Goal: Transaction & Acquisition: Subscribe to service/newsletter

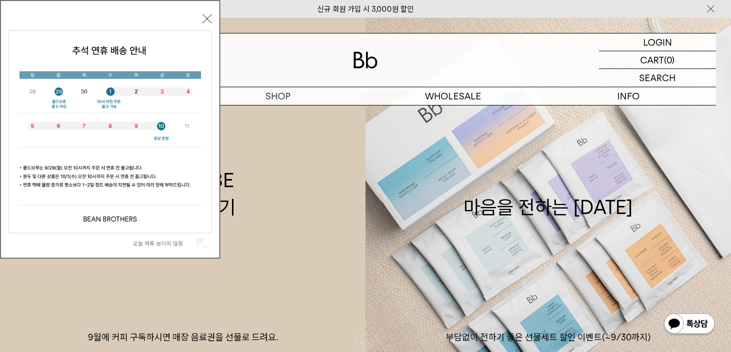
click at [210, 18] on button "닫기" at bounding box center [207, 18] width 9 height 9
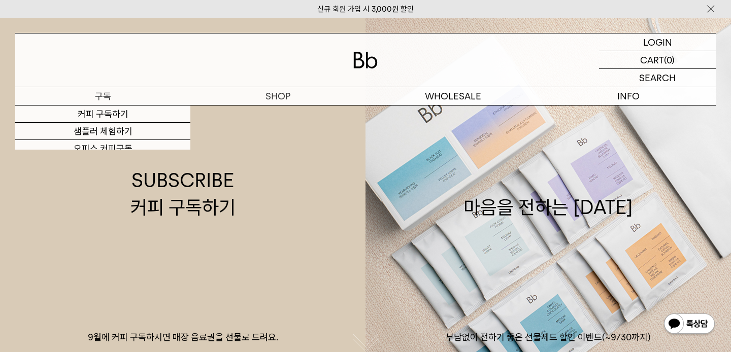
click at [122, 100] on p "구독" at bounding box center [102, 96] width 175 height 18
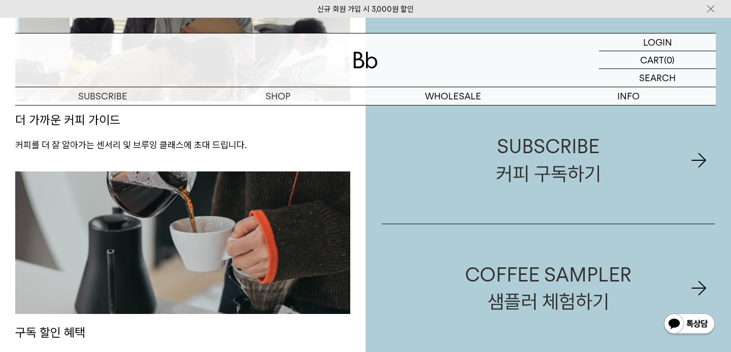
scroll to position [956, 0]
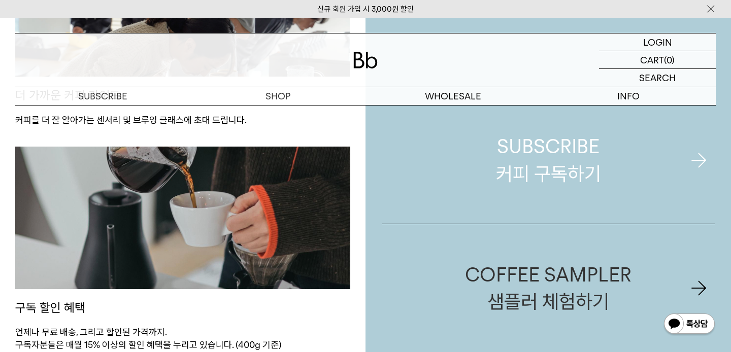
click at [574, 172] on div "SUBSCRIBE 커피 구독하기" at bounding box center [548, 160] width 105 height 54
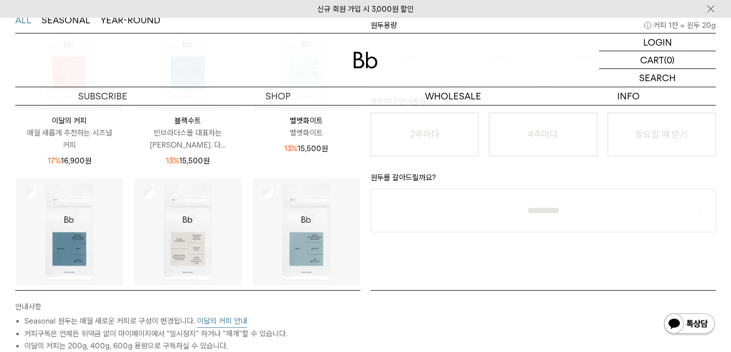
scroll to position [59, 0]
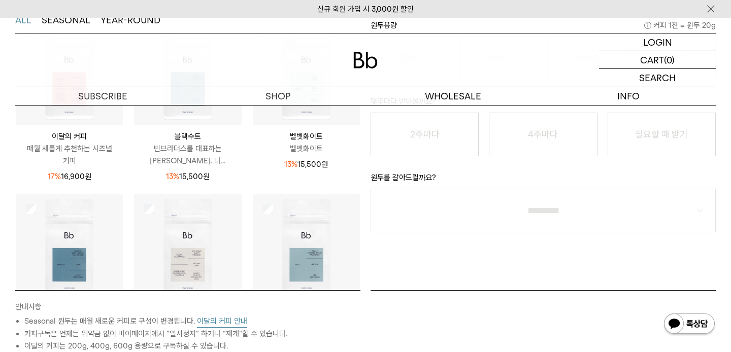
click at [306, 150] on p "벨벳화이트" at bounding box center [306, 149] width 107 height 12
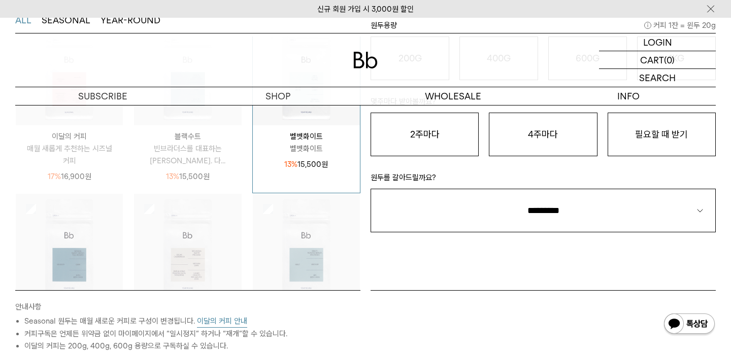
scroll to position [10, 0]
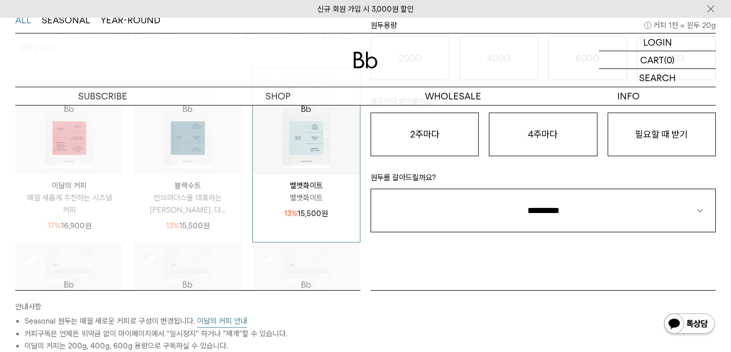
click at [196, 201] on p "빈브라더스를 대표하는 시그니처 블렌드. 다..." at bounding box center [187, 204] width 107 height 24
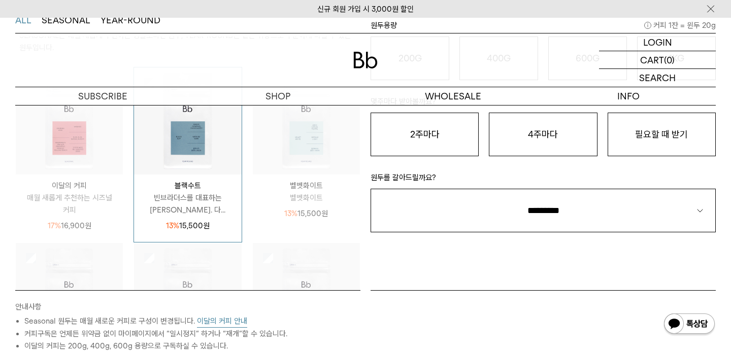
click at [209, 208] on p "빈브라더스를 대표하는 시그니처 블렌드. 다..." at bounding box center [187, 204] width 107 height 24
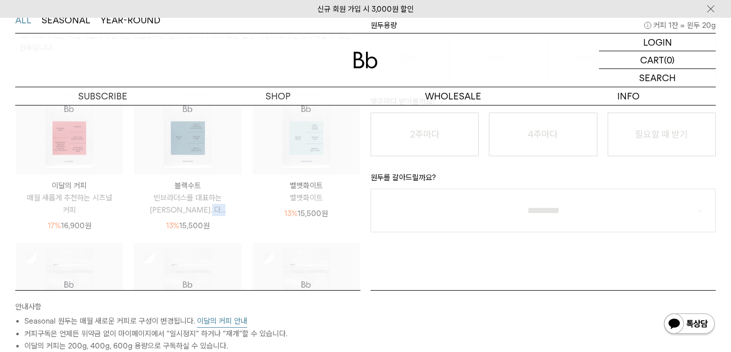
click at [209, 208] on p "빈브라더스를 대표하는 시그니처 블렌드. 다..." at bounding box center [187, 204] width 107 height 24
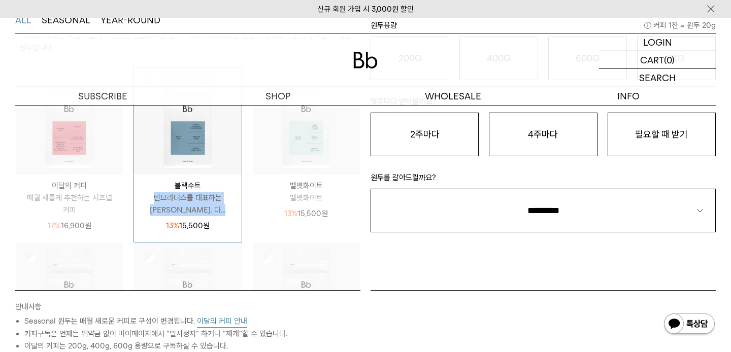
click at [209, 208] on p "빈브라더스를 대표하는 시그니처 블렌드. 다..." at bounding box center [187, 204] width 107 height 24
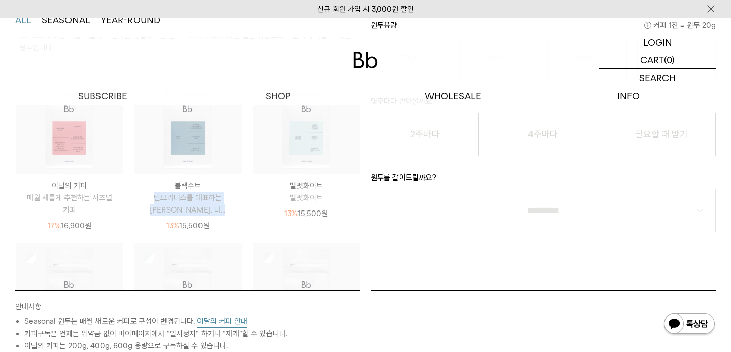
click at [184, 203] on p "빈브라더스를 대표하는 시그니처 블렌드. 다..." at bounding box center [187, 204] width 107 height 24
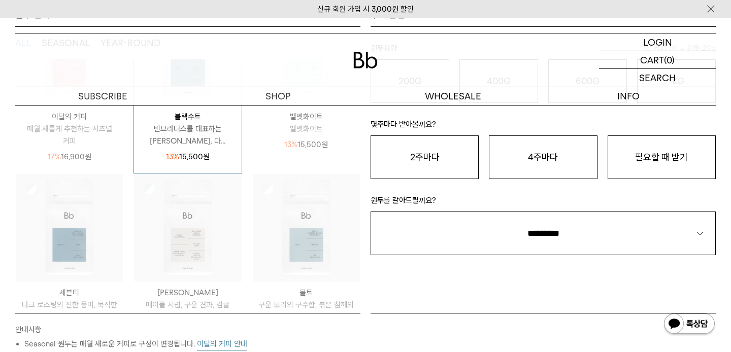
scroll to position [138, 0]
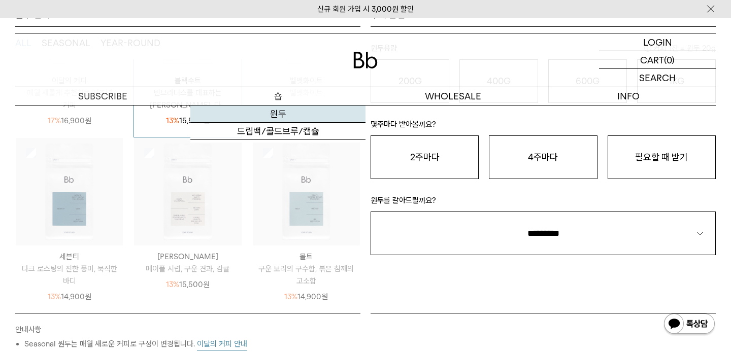
click at [270, 112] on link "원두" at bounding box center [277, 114] width 175 height 17
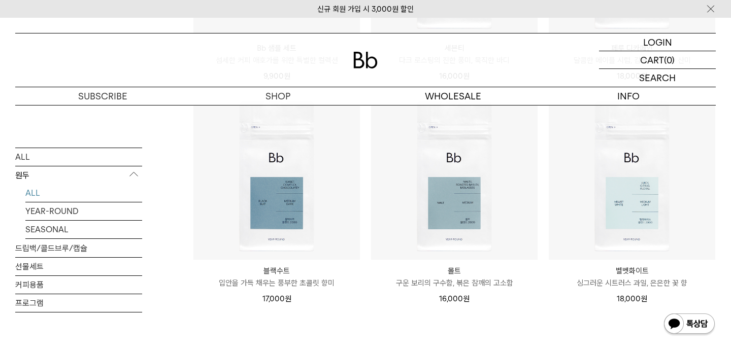
scroll to position [785, 0]
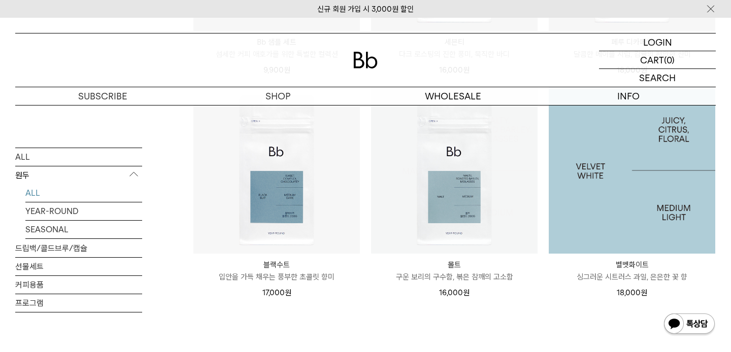
click at [651, 220] on img at bounding box center [632, 170] width 166 height 166
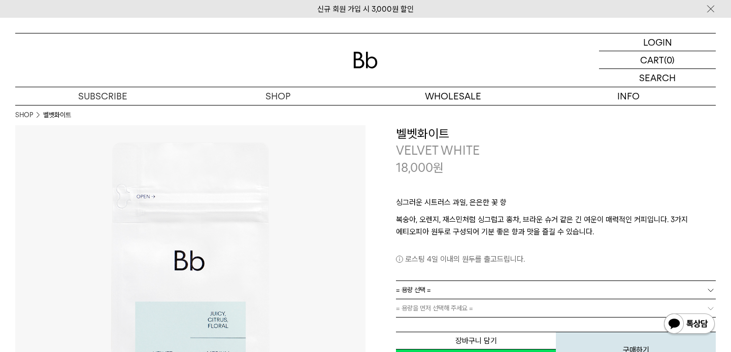
scroll to position [2, 0]
click at [461, 199] on p "싱그러운 시트러스 과일, 은은한 꽃 향" at bounding box center [556, 203] width 320 height 17
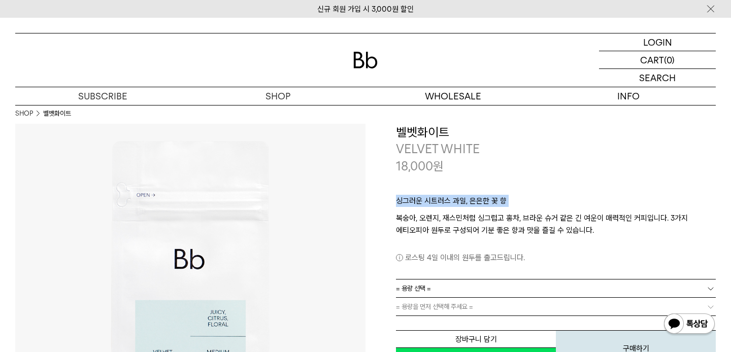
click at [461, 199] on p "싱그러운 시트러스 과일, 은은한 꽃 향" at bounding box center [556, 203] width 320 height 17
copy div "싱그러운 시트러스 과일, 은은한 꽃 향"
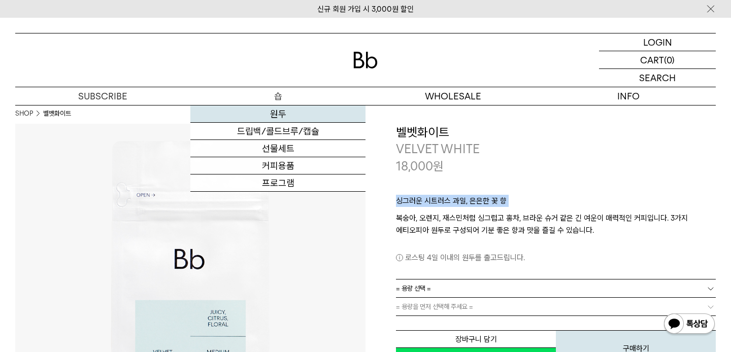
click at [282, 109] on link "원두" at bounding box center [277, 114] width 175 height 17
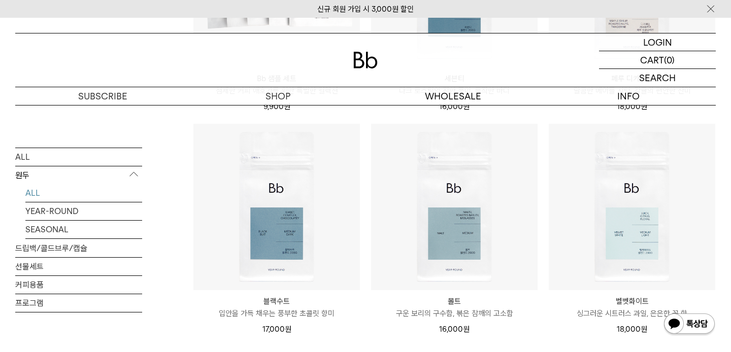
scroll to position [829, 0]
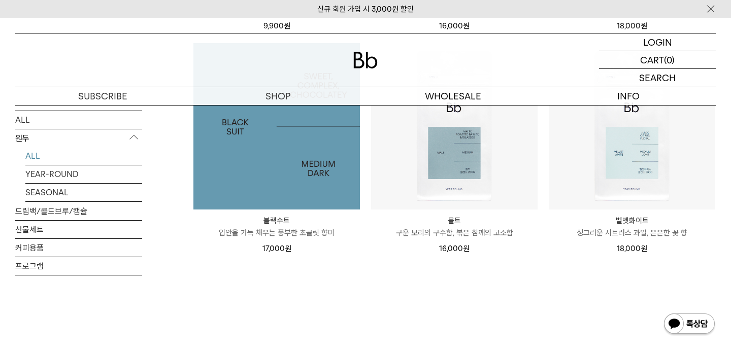
click at [280, 190] on img at bounding box center [276, 126] width 166 height 166
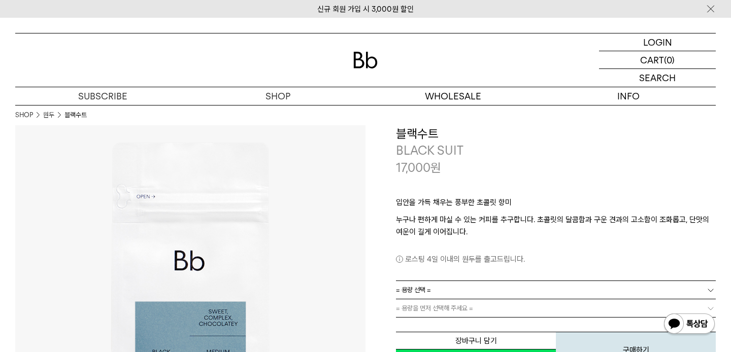
click at [483, 204] on p "입안을 가득 채우는 풍부한 초콜릿 향미" at bounding box center [556, 204] width 320 height 17
copy div "입안을 가득 채우는 풍부한 초콜릿 향미"
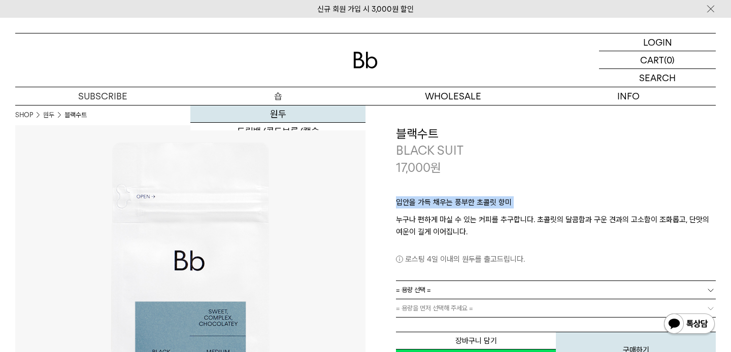
click at [272, 113] on link "원두" at bounding box center [277, 114] width 175 height 17
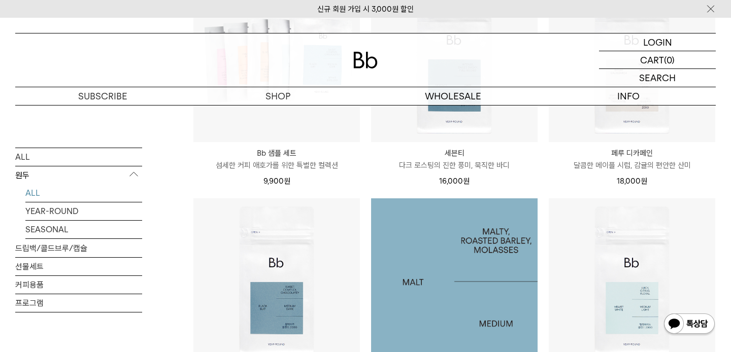
scroll to position [655, 0]
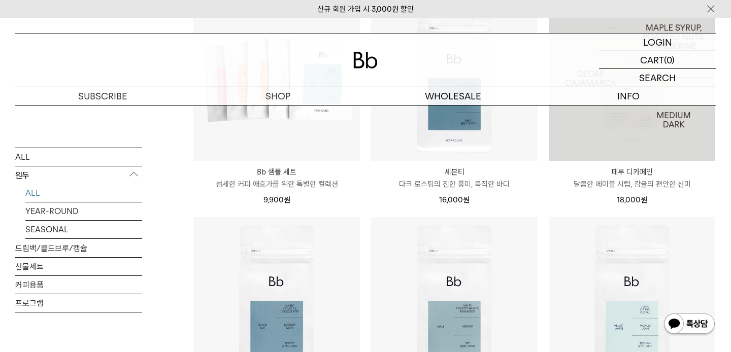
click at [651, 131] on img at bounding box center [632, 77] width 166 height 166
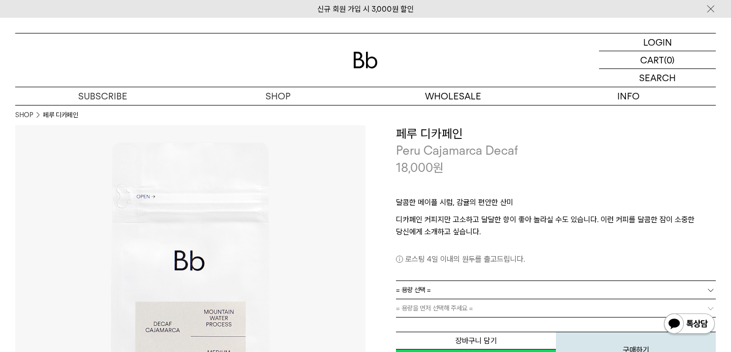
click at [469, 206] on p "달콤한 메이플 시럽, 감귤의 편안한 산미" at bounding box center [556, 204] width 320 height 17
copy div "달콤한 메이플 시럽, 감귤의 편안한 산미"
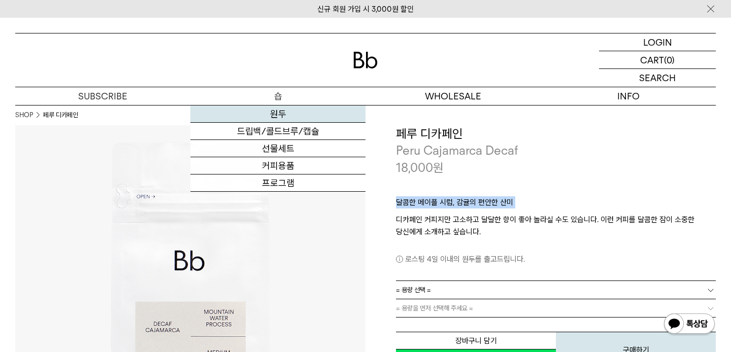
click at [279, 116] on link "원두" at bounding box center [277, 114] width 175 height 17
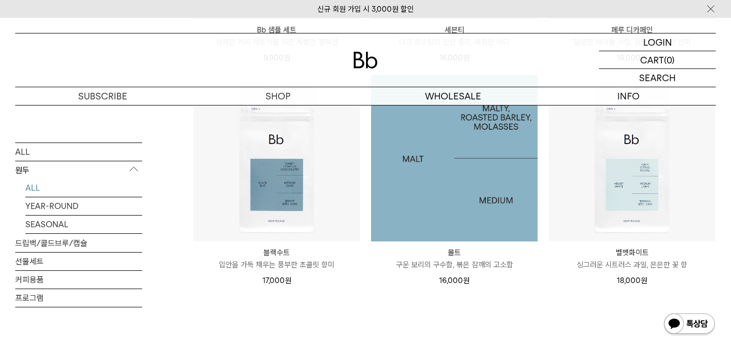
scroll to position [806, 0]
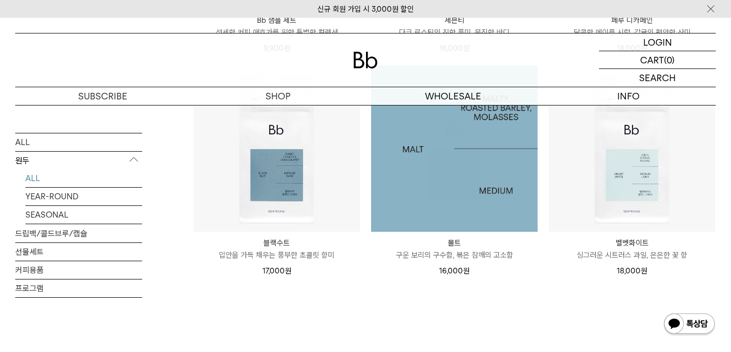
click at [480, 196] on img at bounding box center [454, 148] width 166 height 166
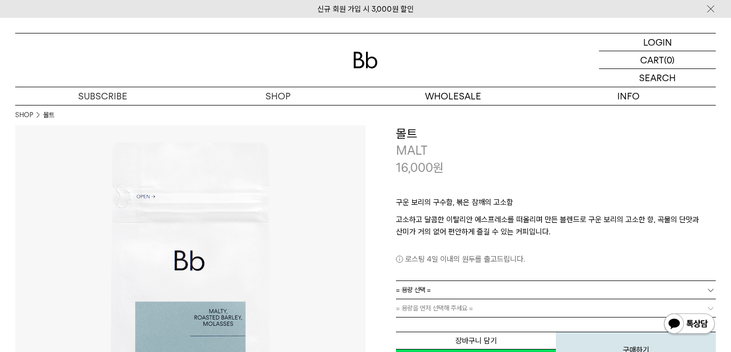
click at [461, 195] on div "구운 보리의 구수함, 볶은 참깨의 고소함 고소하고 달콤한 이탈리안 에스프레소를 떠올리며 만든 블렌드로 구운 보리의 고소한 향, 곡물의 단맛과 …" at bounding box center [556, 228] width 320 height 105
copy div "구운 보리의 구수함, 볶은 참깨의 고소함"
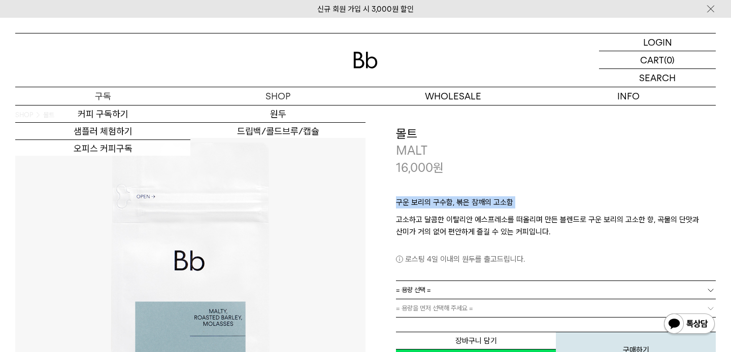
click at [102, 102] on p "구독" at bounding box center [102, 96] width 175 height 18
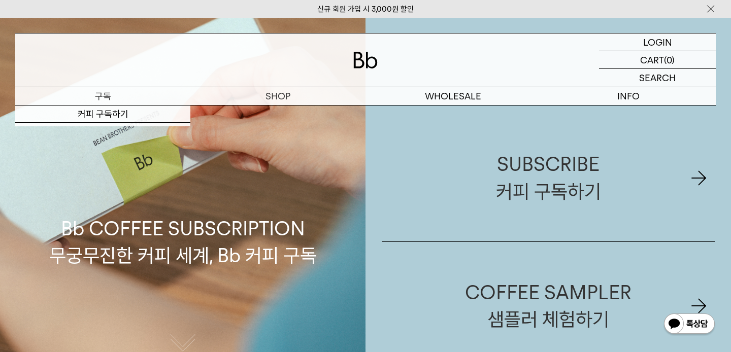
click at [111, 93] on p "구독" at bounding box center [102, 96] width 175 height 18
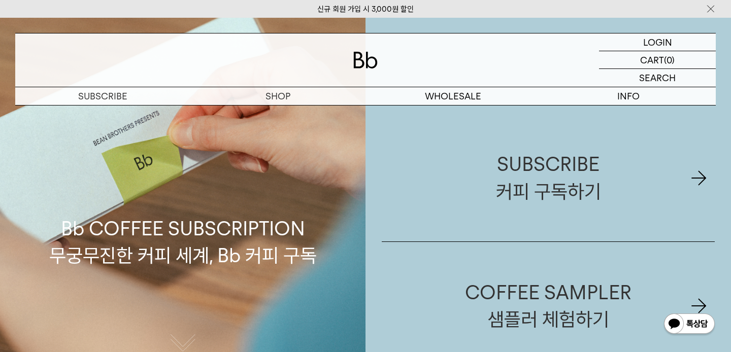
click at [161, 224] on p "Bb COFFEE SUBSCRIPTION 무궁무진한 커피 세계, Bb 커피 구독" at bounding box center [182, 194] width 267 height 150
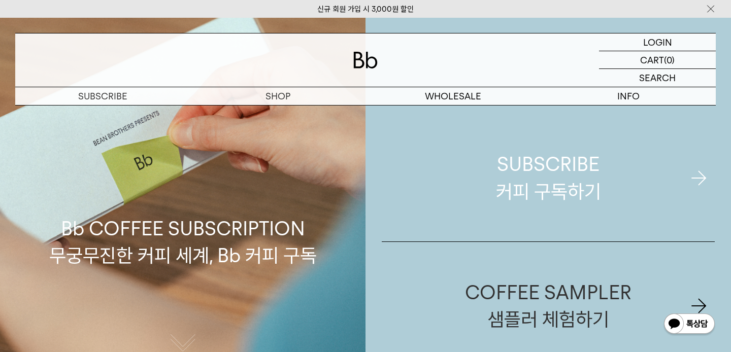
click at [575, 206] on link "SUBSCRIBE 커피 구독하기" at bounding box center [548, 177] width 333 height 127
